Goal: Task Accomplishment & Management: Manage account settings

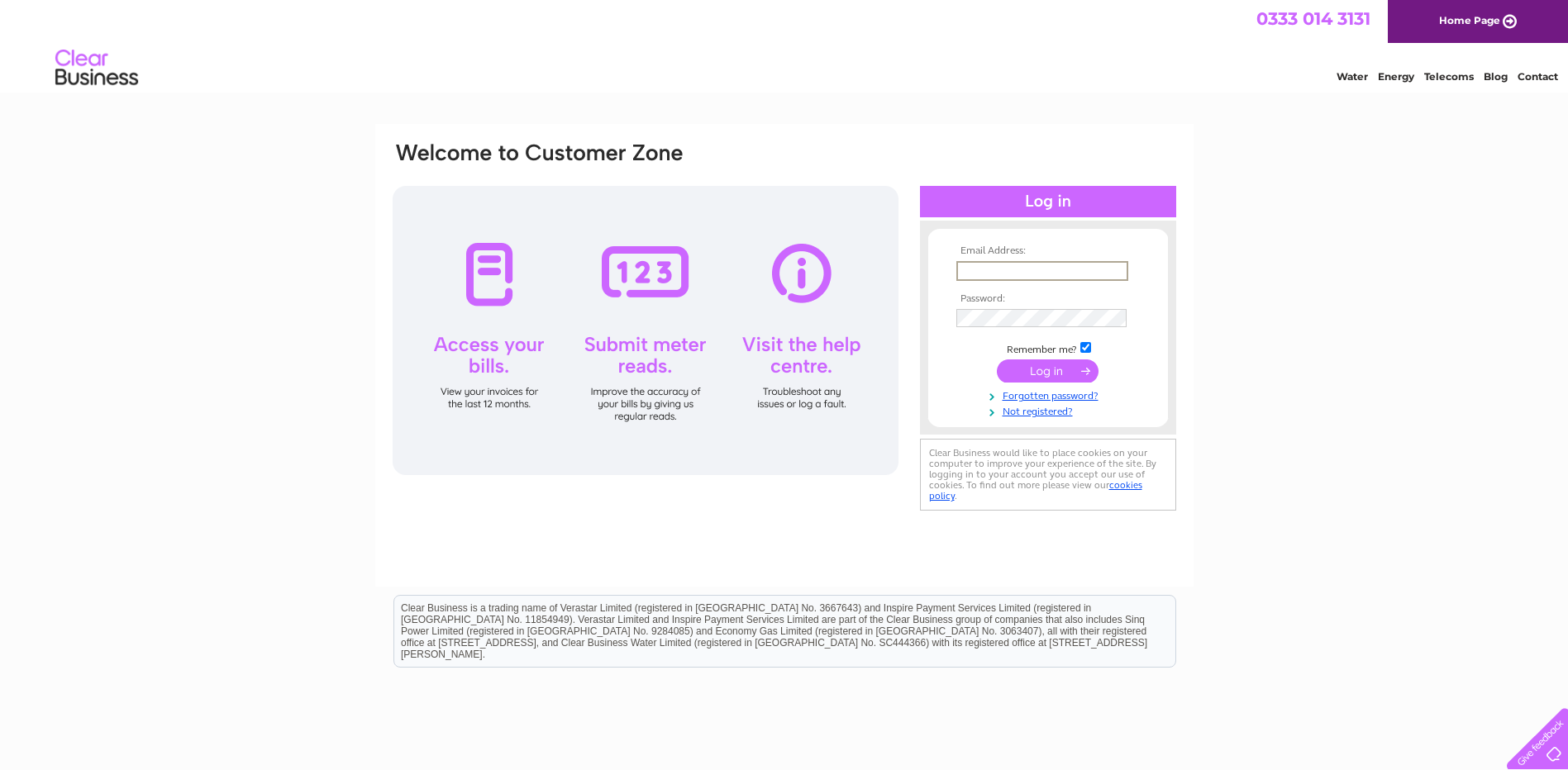
type input "[EMAIL_ADDRESS][DOMAIN_NAME]"
click at [997, 360] on input "submit" at bounding box center [1047, 371] width 101 height 23
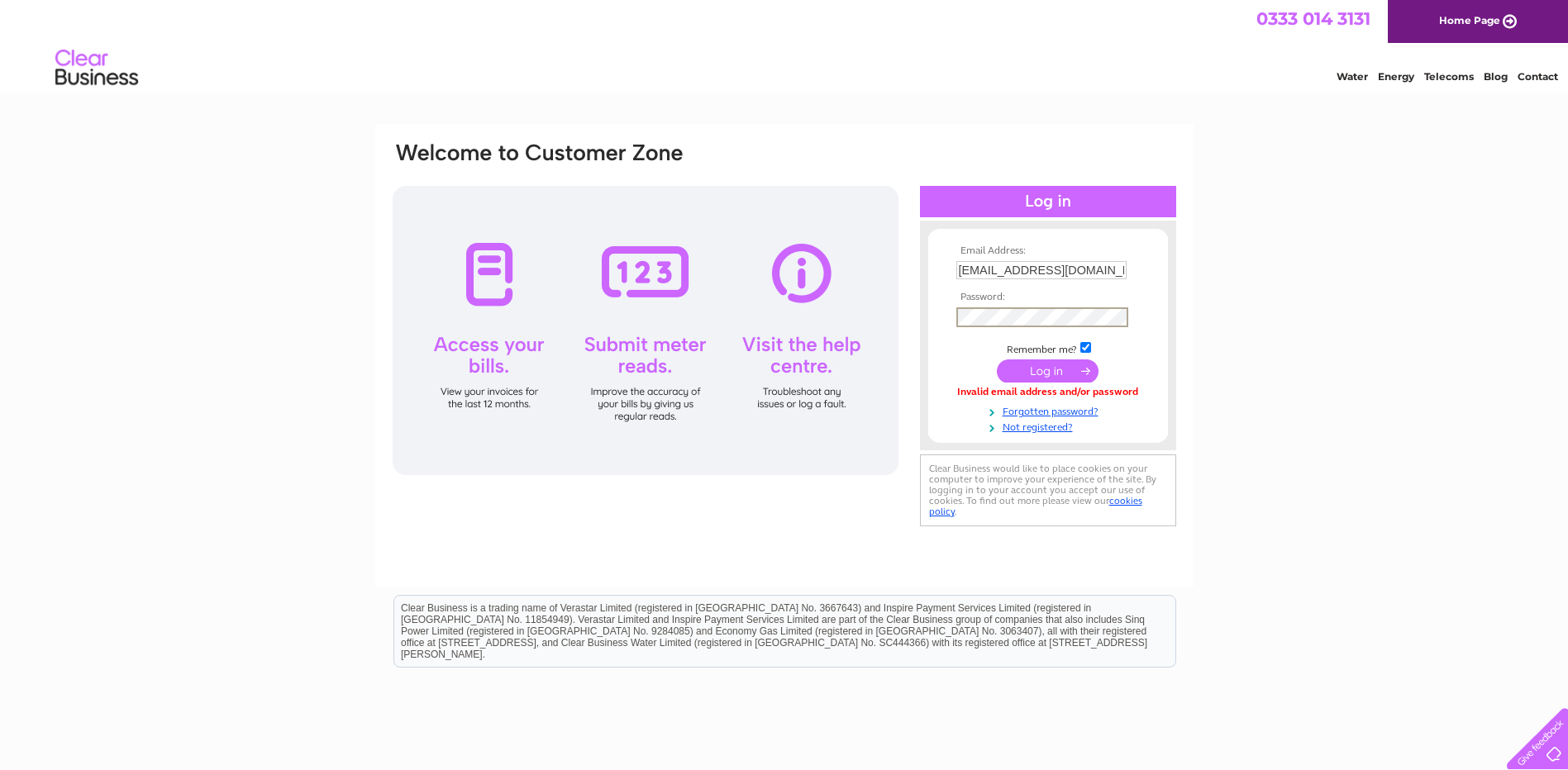
click at [997, 360] on input "submit" at bounding box center [1047, 371] width 101 height 23
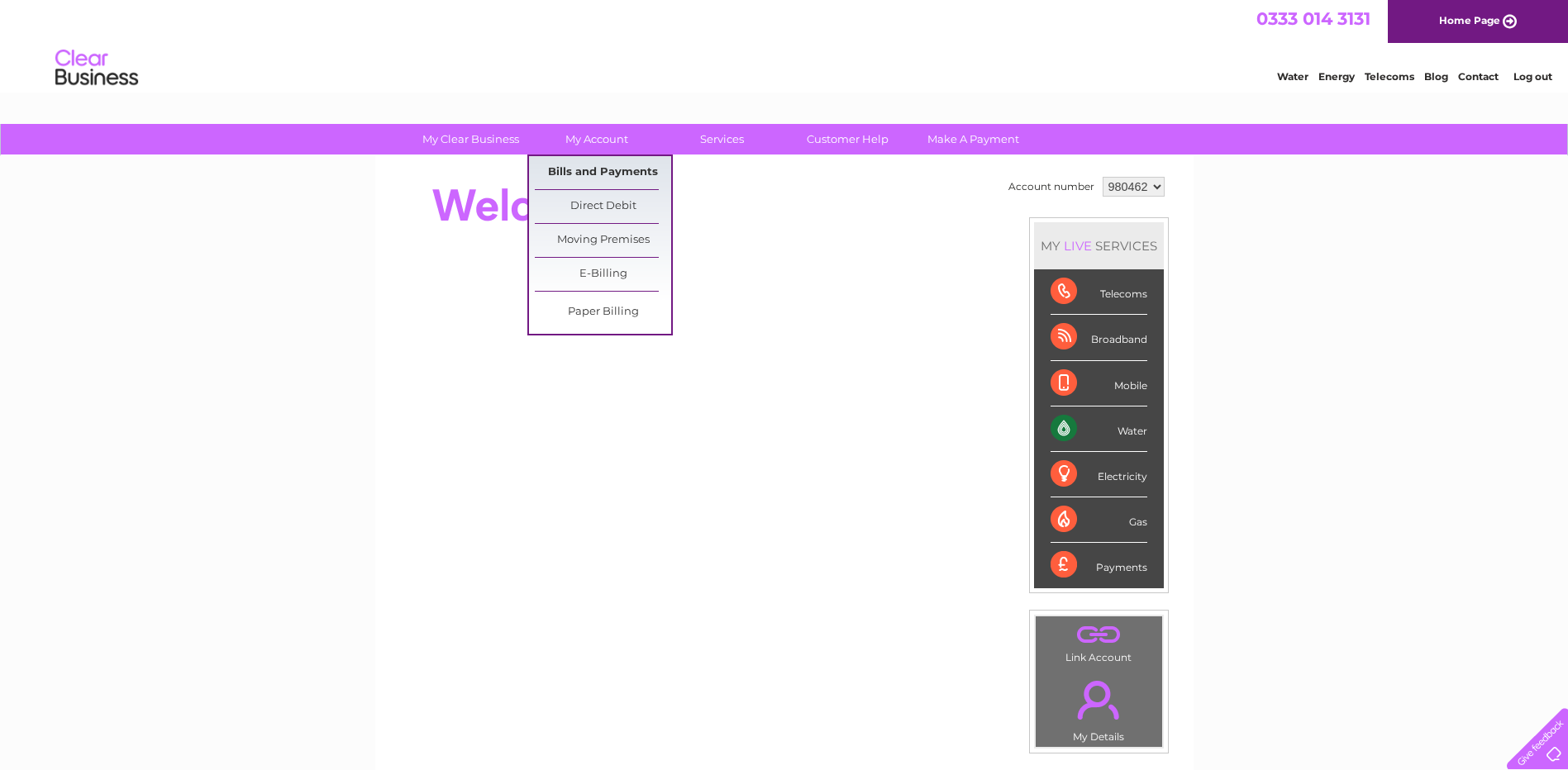
click at [597, 169] on link "Bills and Payments" at bounding box center [603, 173] width 137 height 33
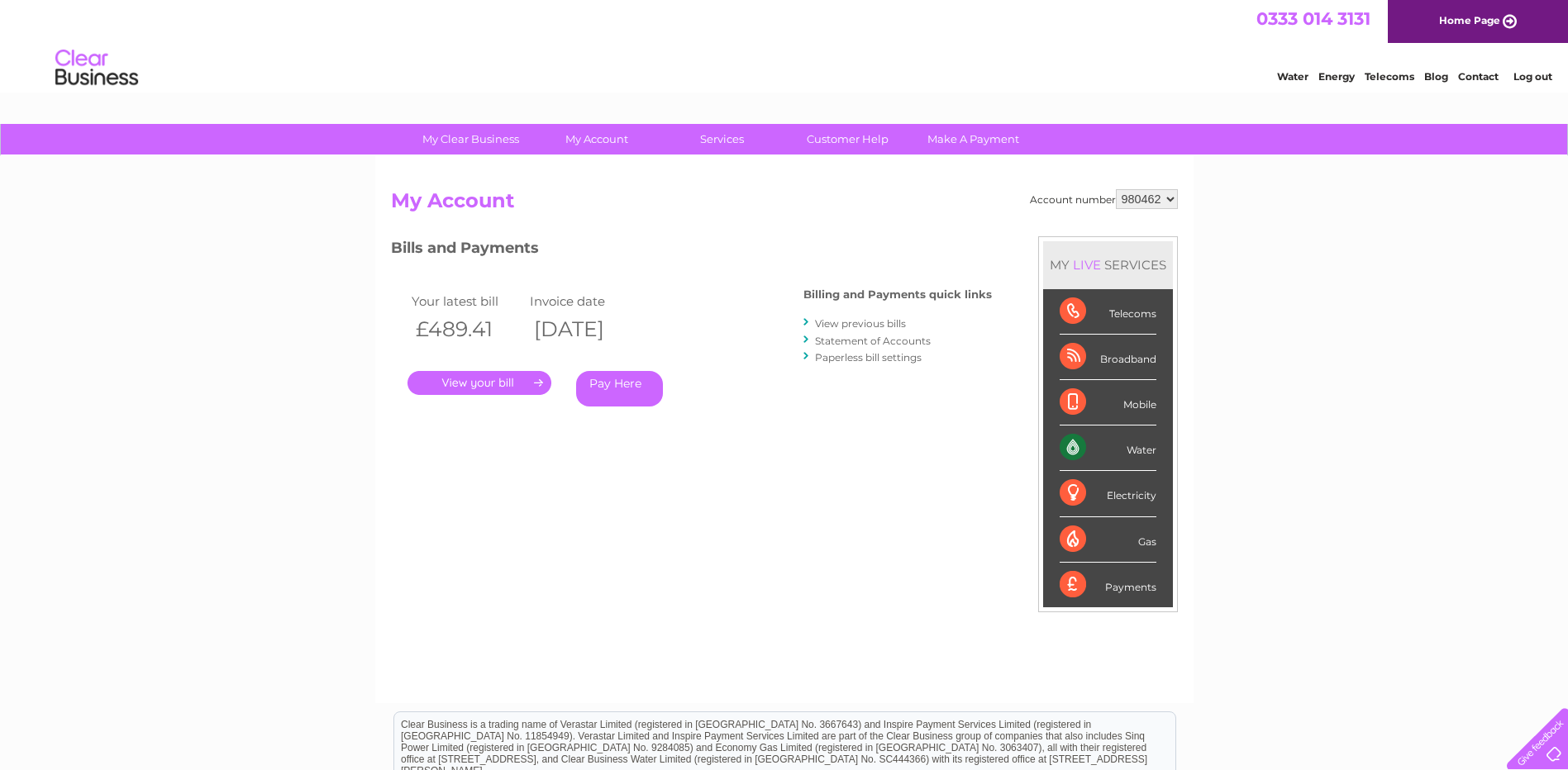
click at [1162, 199] on select "980462" at bounding box center [1147, 199] width 62 height 19
click at [468, 386] on link "." at bounding box center [479, 383] width 143 height 24
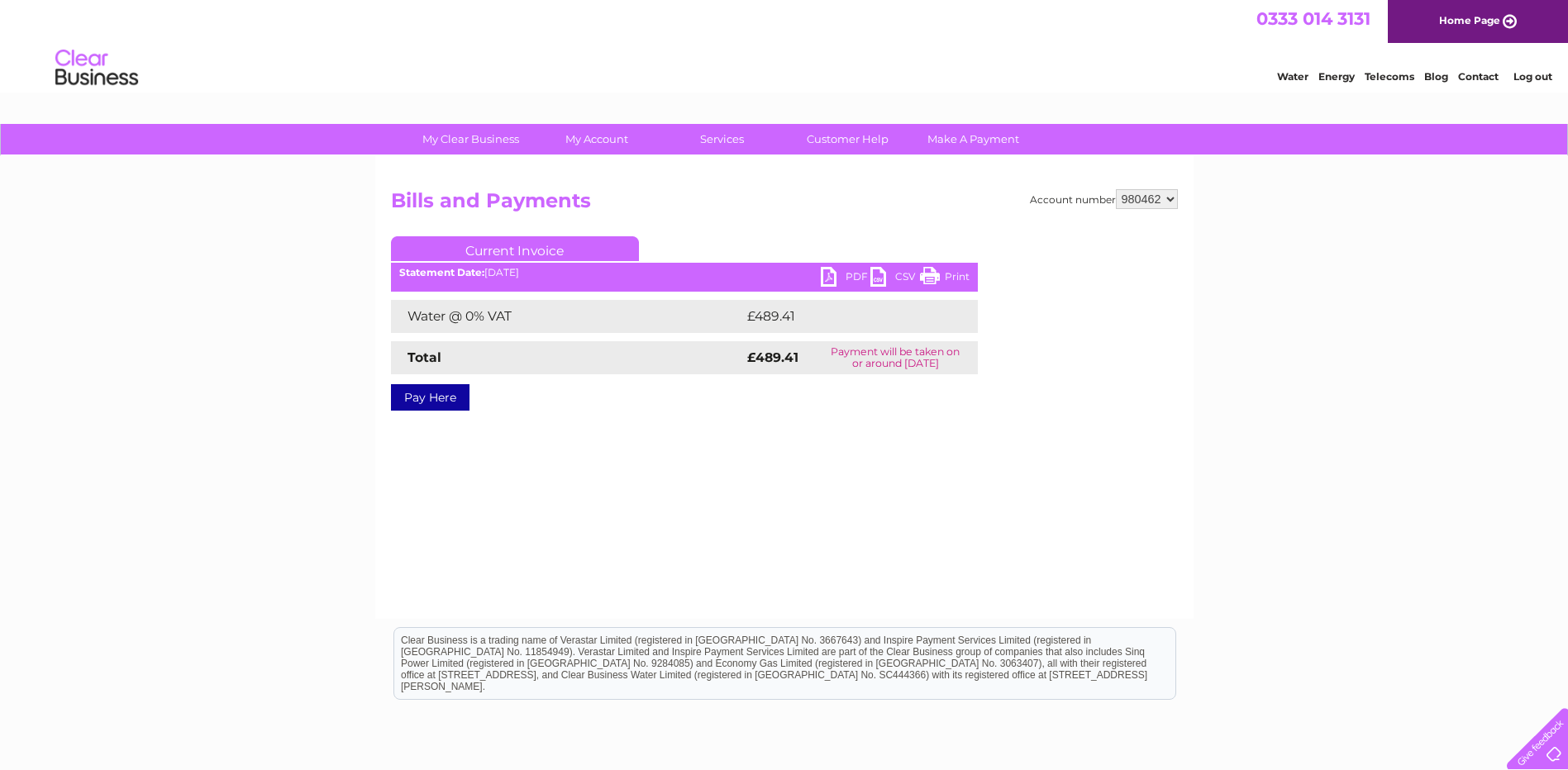
click at [849, 276] on link "PDF" at bounding box center [845, 279] width 50 height 24
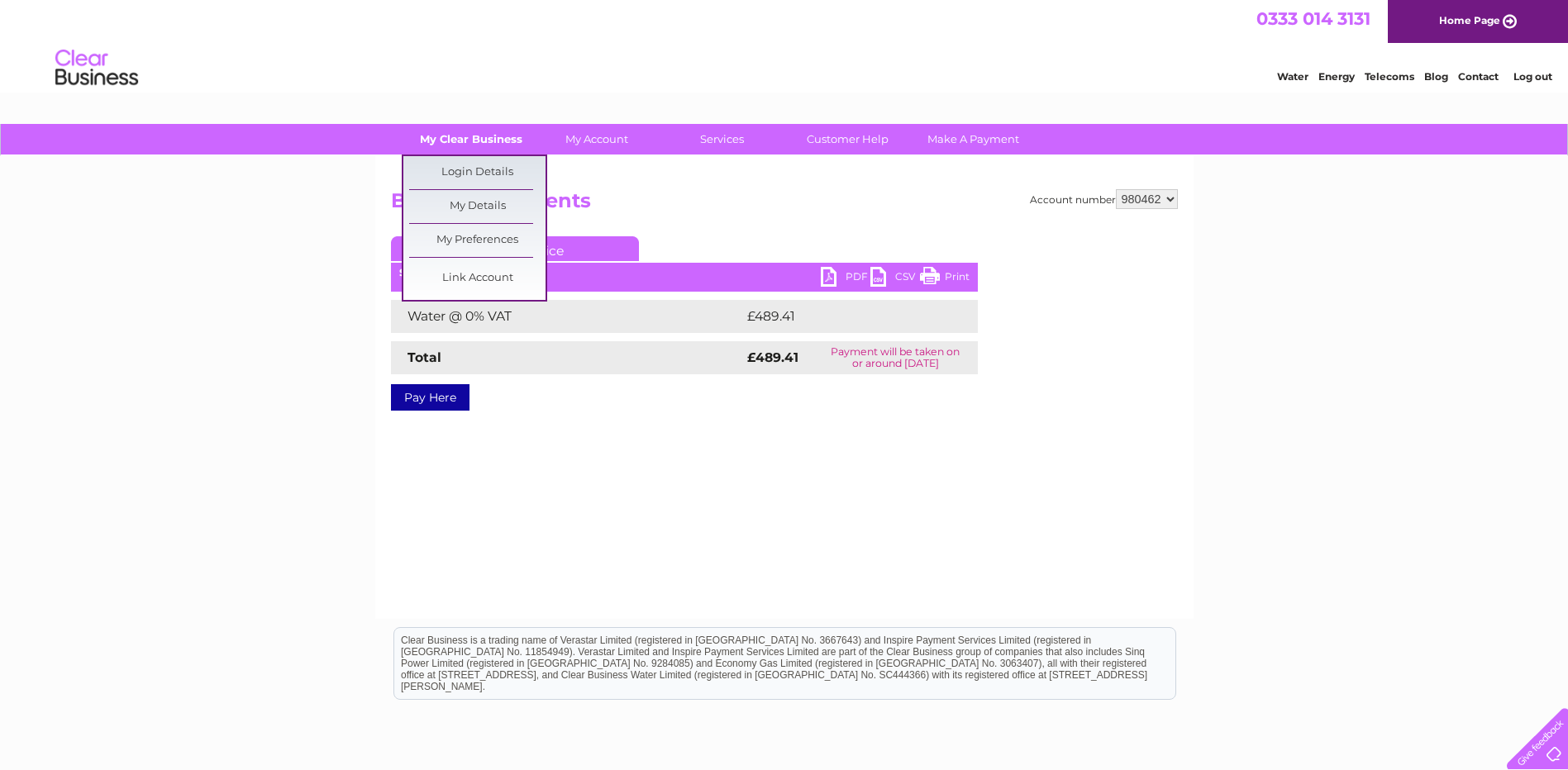
click at [475, 137] on link "My Clear Business" at bounding box center [471, 138] width 137 height 30
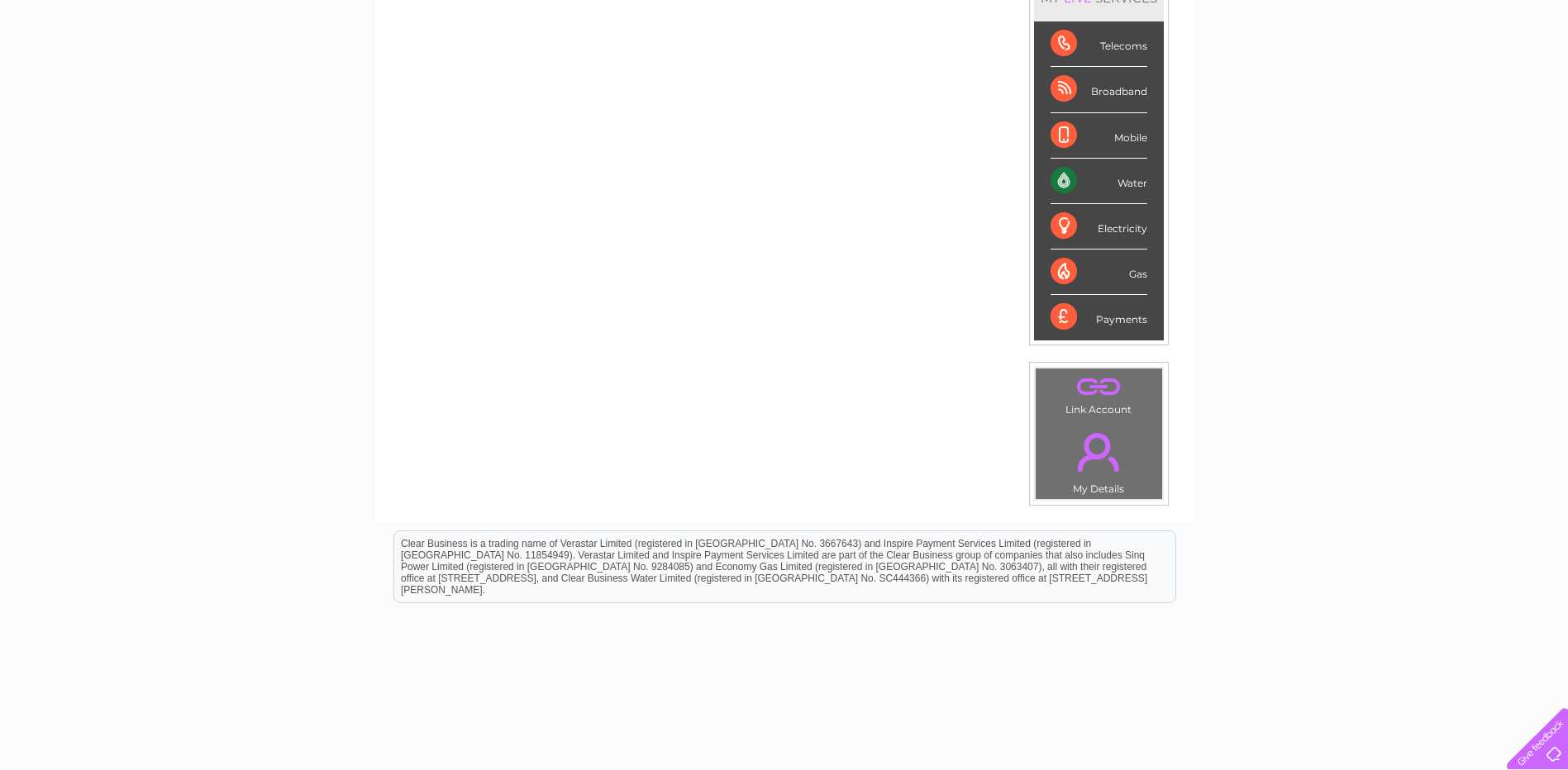
scroll to position [295, 0]
